Goal: Transaction & Acquisition: Purchase product/service

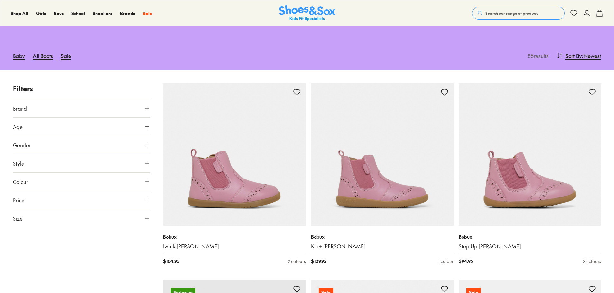
scroll to position [86, 0]
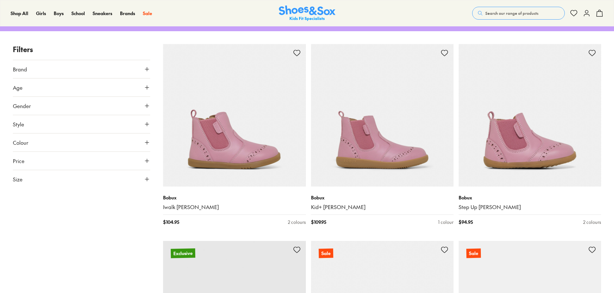
click at [144, 91] on icon at bounding box center [147, 87] width 6 height 6
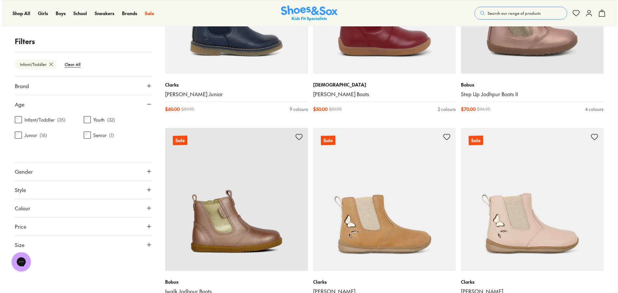
scroll to position [1583, 0]
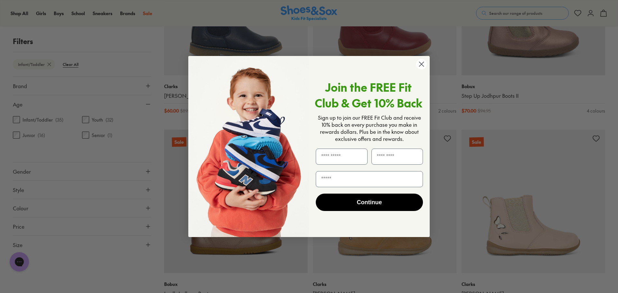
click at [424, 62] on icon "Close dialog" at bounding box center [421, 64] width 5 height 5
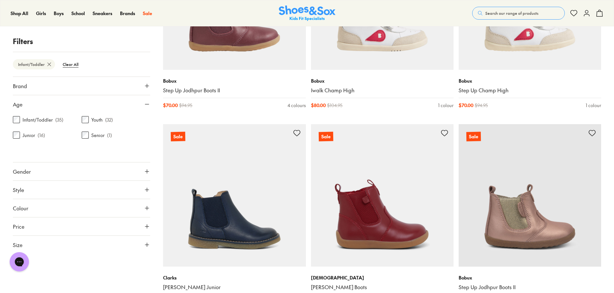
scroll to position [1050, 0]
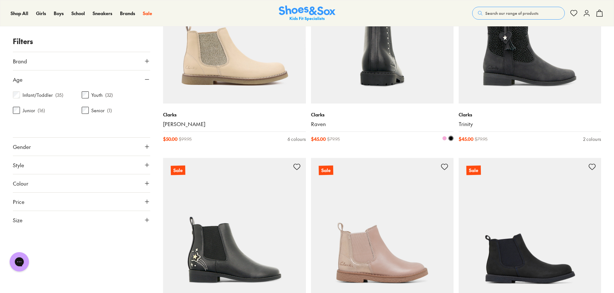
scroll to position [772, 0]
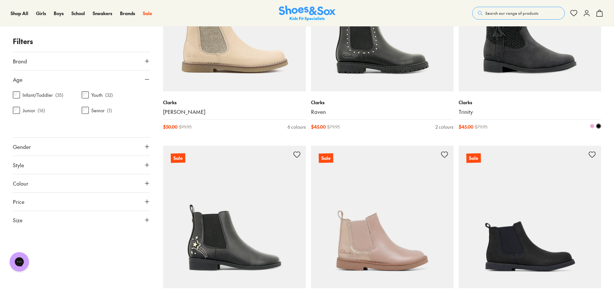
click at [525, 91] on img at bounding box center [530, 20] width 143 height 143
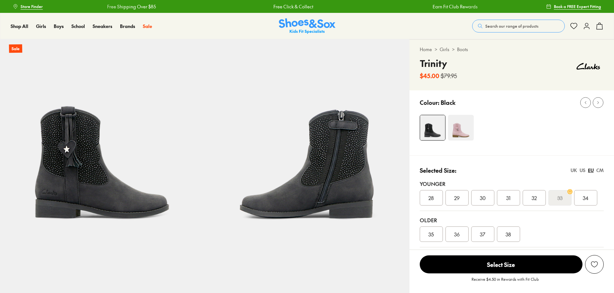
click at [474, 141] on img at bounding box center [461, 128] width 26 height 26
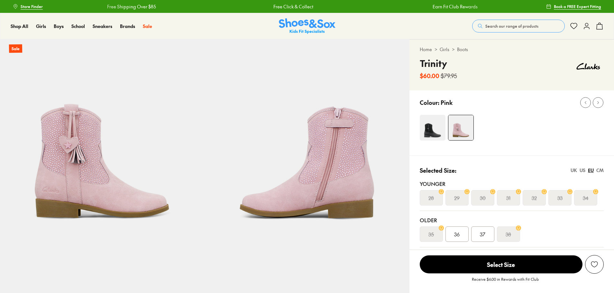
select select "*"
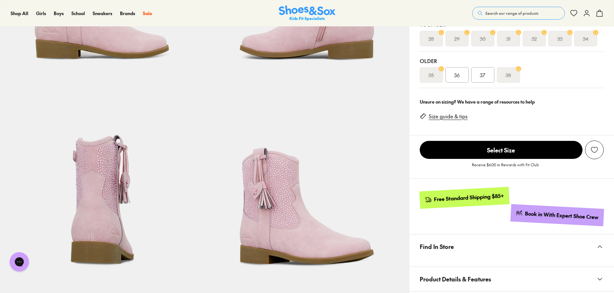
scroll to position [172, 0]
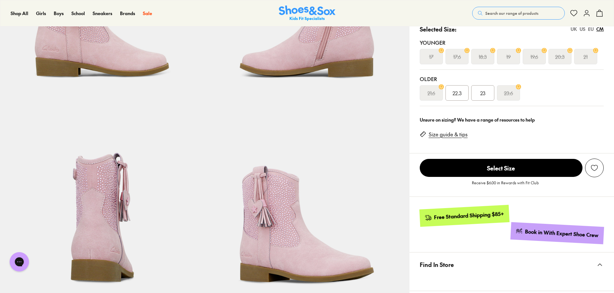
scroll to position [0, 0]
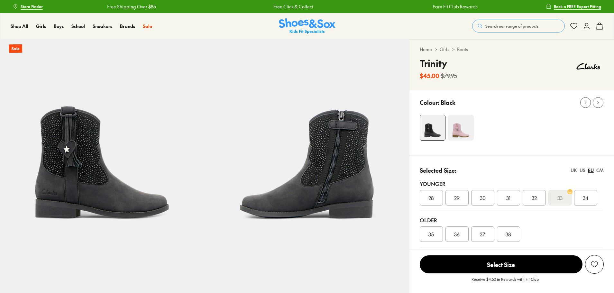
select select "*"
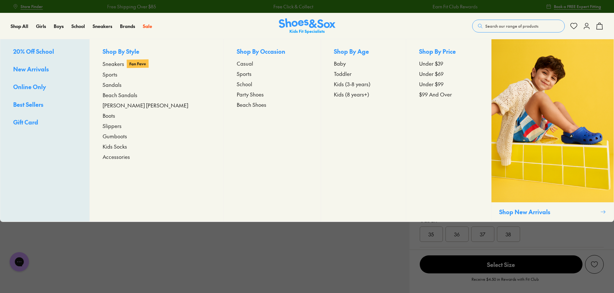
click at [342, 88] on span "Kids (3-8 years)" at bounding box center [352, 84] width 37 height 8
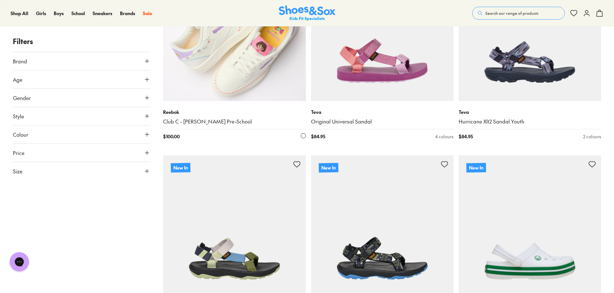
scroll to position [279, 0]
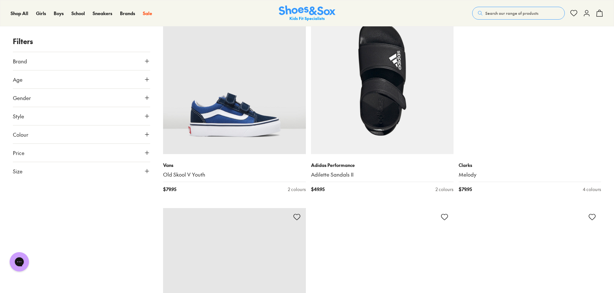
scroll to position [3948, 0]
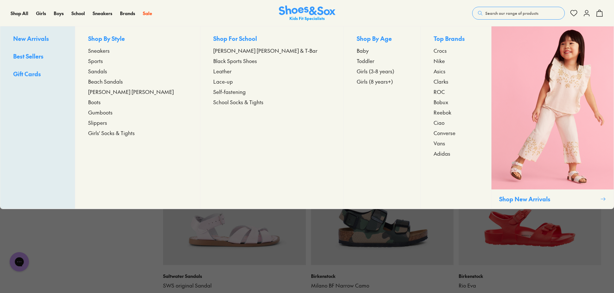
click at [101, 106] on span "Boots" at bounding box center [94, 102] width 13 height 8
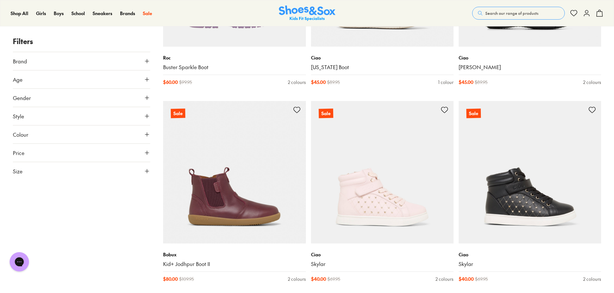
scroll to position [1888, 0]
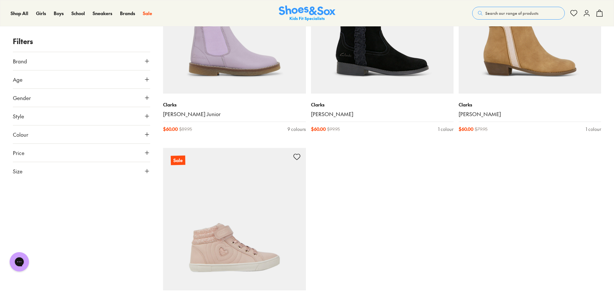
scroll to position [4205, 0]
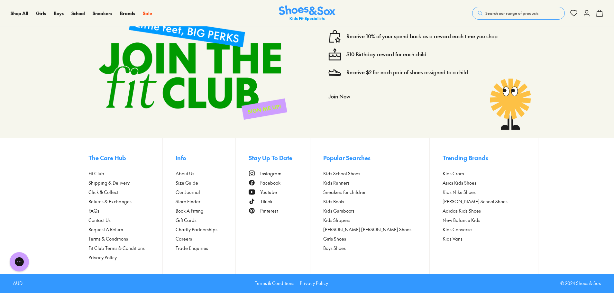
scroll to position [6179, 0]
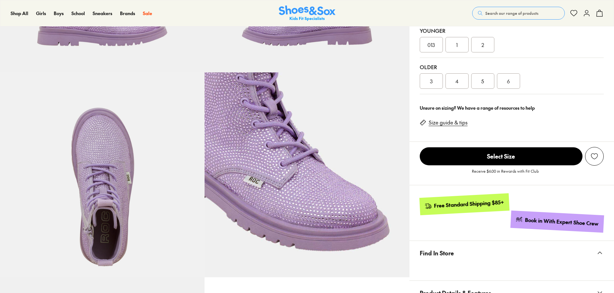
select select "*"
click at [597, 21] on div "CM" at bounding box center [600, 17] width 7 height 7
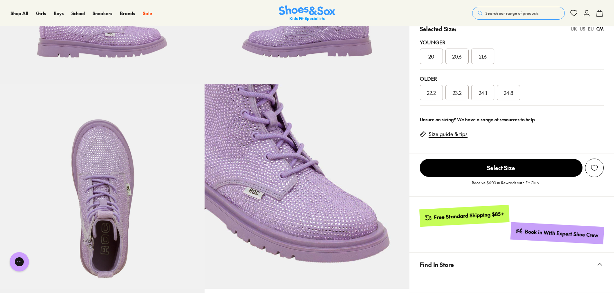
scroll to position [172, 0]
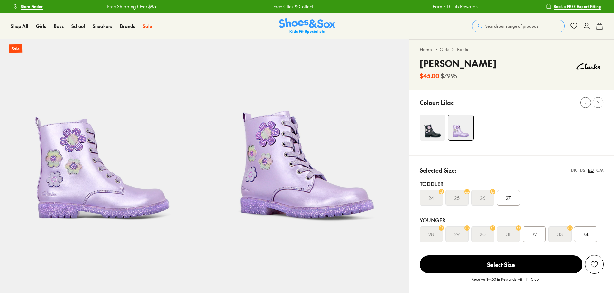
select select "*"
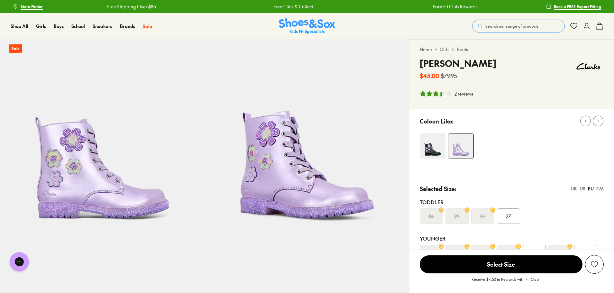
scroll to position [172, 0]
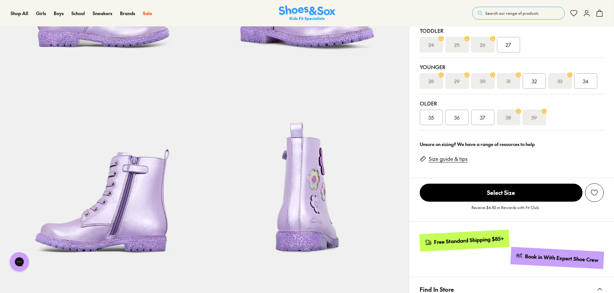
click at [597, 21] on div "CM" at bounding box center [600, 17] width 7 height 7
click at [520, 52] on div "16.3" at bounding box center [508, 44] width 23 height 15
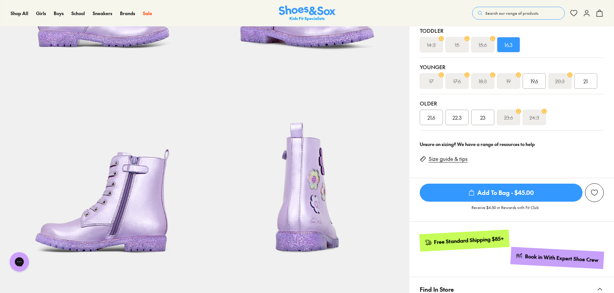
click at [588, 21] on div "EU" at bounding box center [591, 17] width 6 height 7
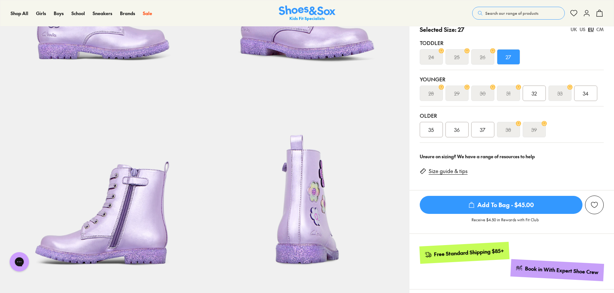
scroll to position [172, 0]
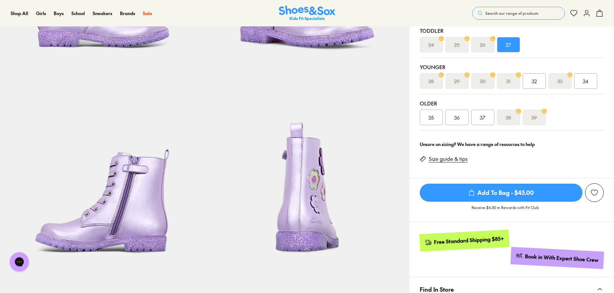
click at [506, 202] on span "Add To Bag - $45.00" at bounding box center [501, 193] width 163 height 18
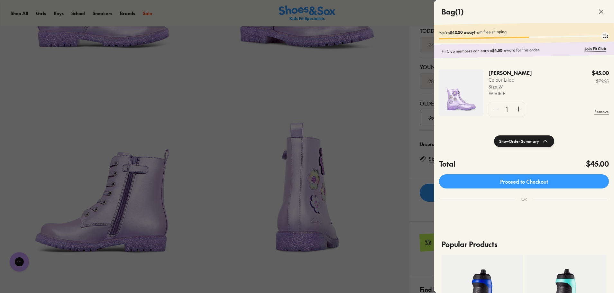
click at [598, 15] on icon at bounding box center [602, 12] width 8 height 8
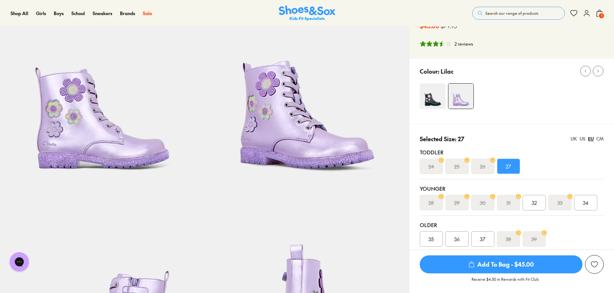
scroll to position [0, 0]
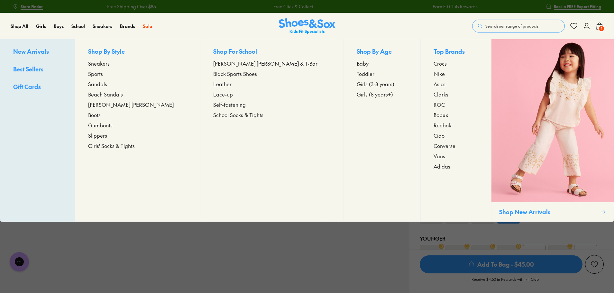
click at [101, 119] on span "Boots" at bounding box center [94, 115] width 13 height 8
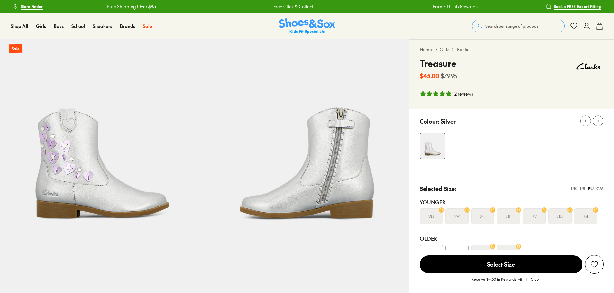
select select "*"
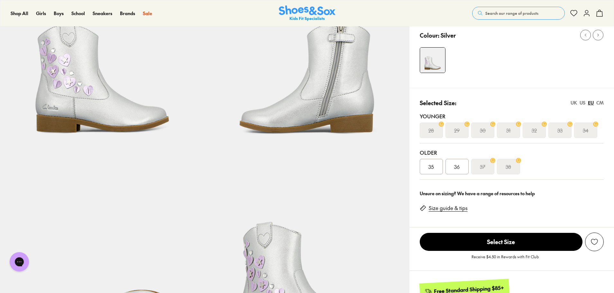
scroll to position [172, 0]
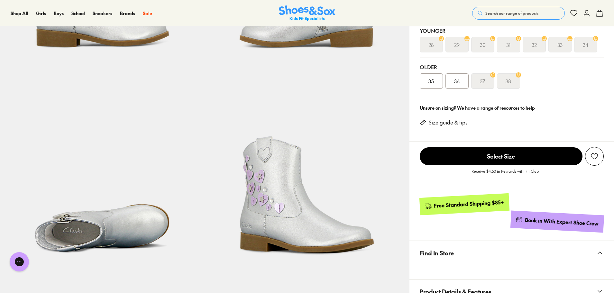
click at [597, 21] on div "CM" at bounding box center [600, 17] width 7 height 7
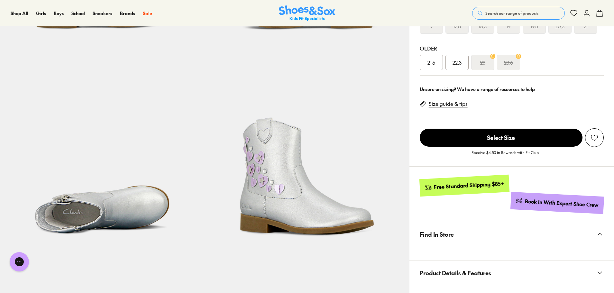
scroll to position [86, 0]
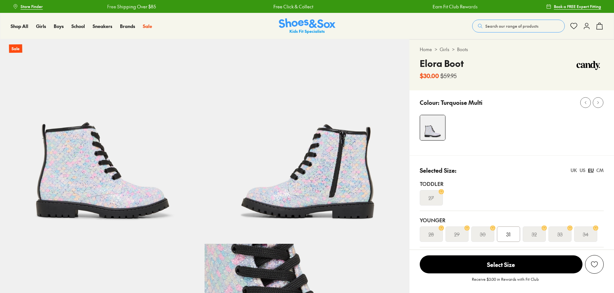
select select "*"
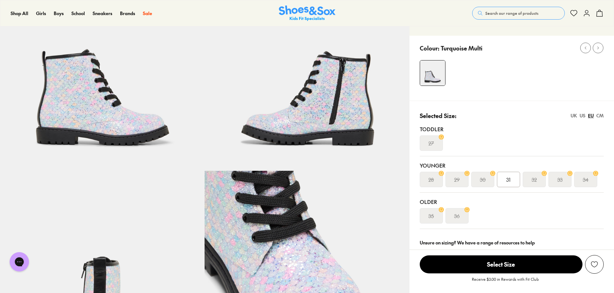
scroll to position [86, 0]
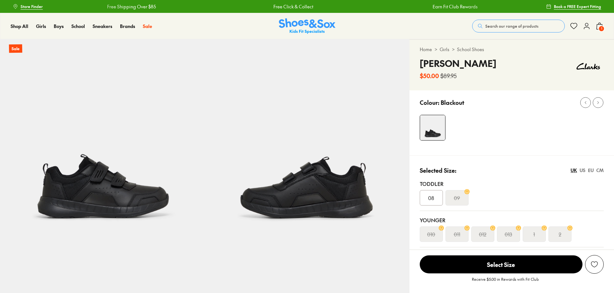
select select "*"
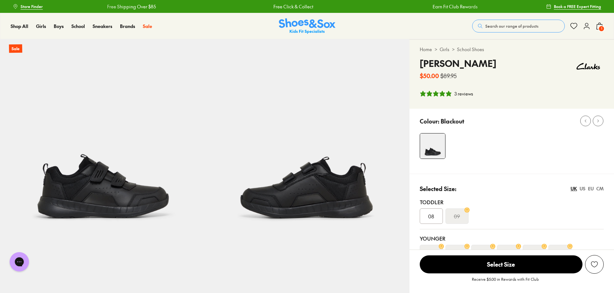
click at [596, 30] on icon at bounding box center [600, 26] width 8 height 8
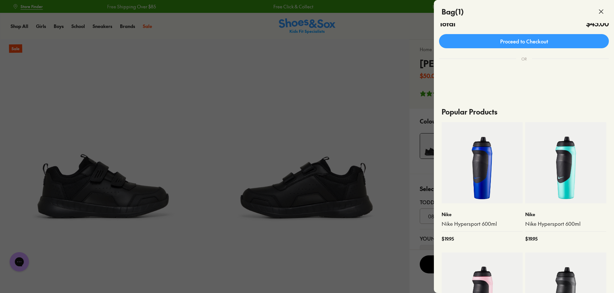
scroll to position [172, 0]
